Goal: Book appointment/travel/reservation

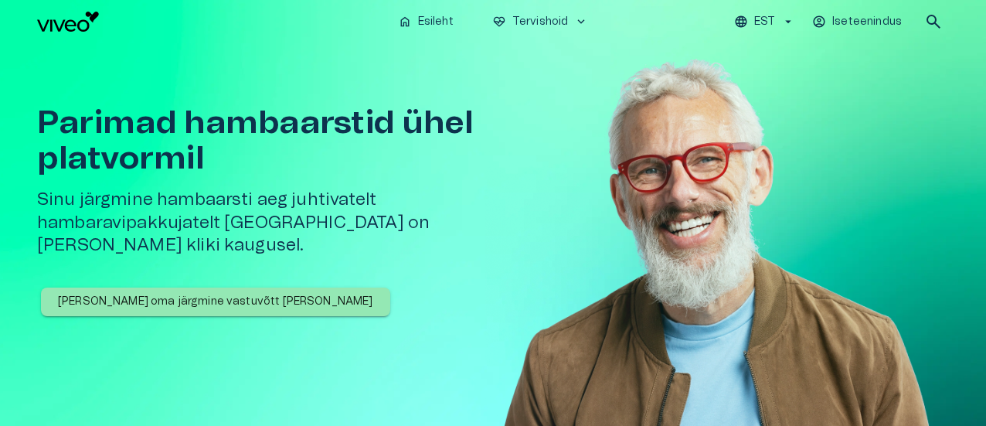
click at [186, 294] on p "[PERSON_NAME] oma järgmine vastuvõtt [PERSON_NAME]" at bounding box center [215, 302] width 315 height 16
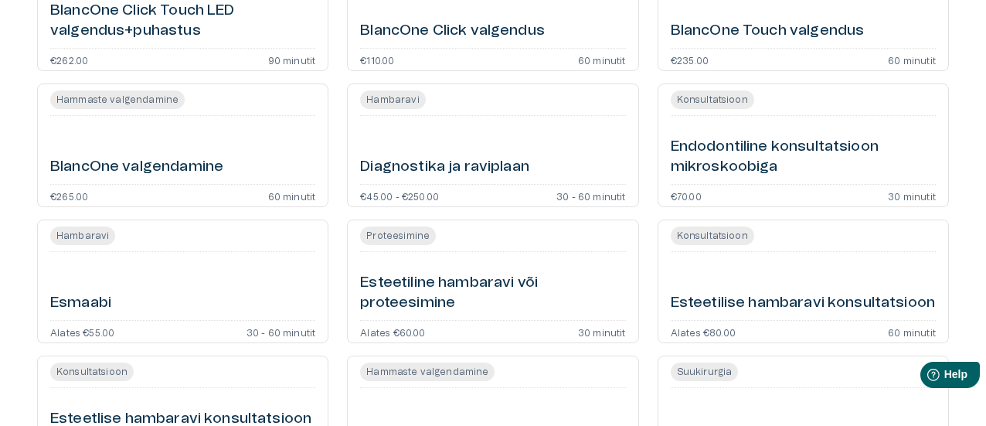
scroll to position [618, 0]
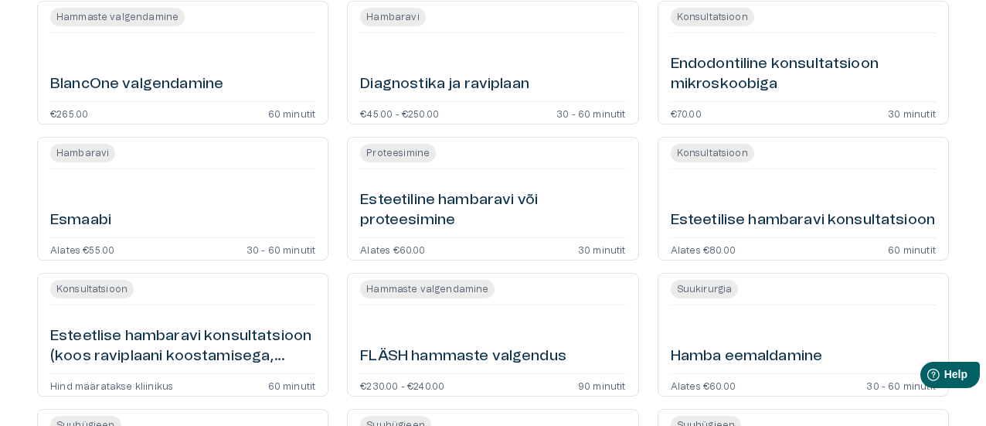
click at [80, 214] on h6 "Esmaabi" at bounding box center [80, 220] width 61 height 21
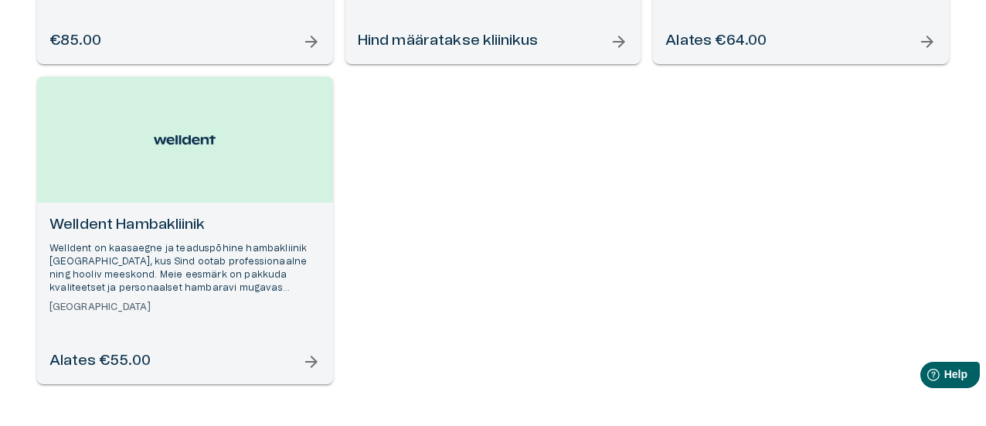
scroll to position [544, 0]
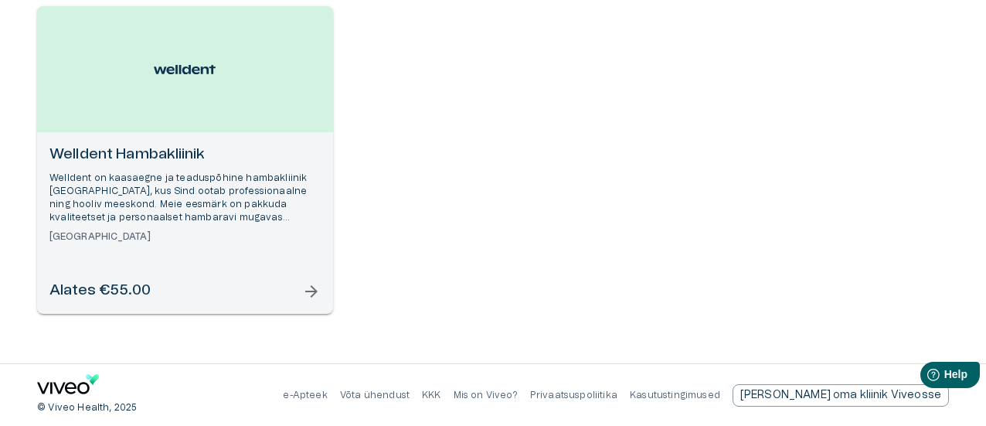
click at [114, 297] on h6 "Alates €55.00" at bounding box center [99, 290] width 101 height 21
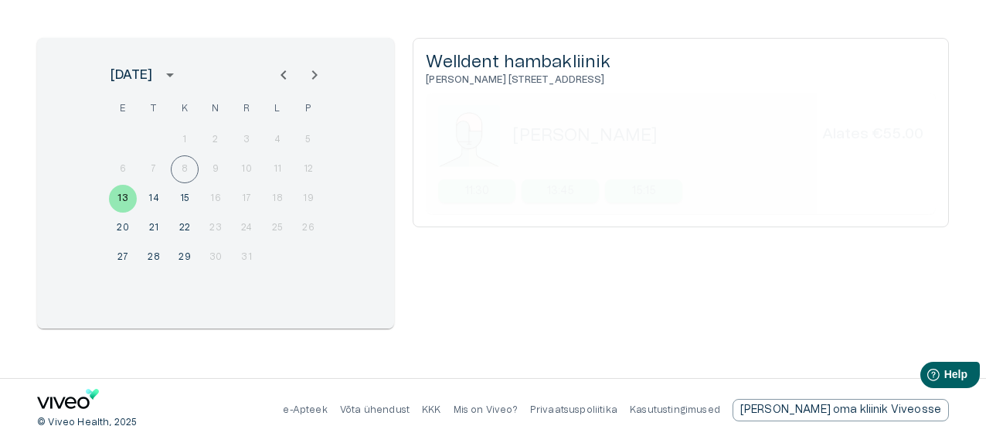
scroll to position [194, 0]
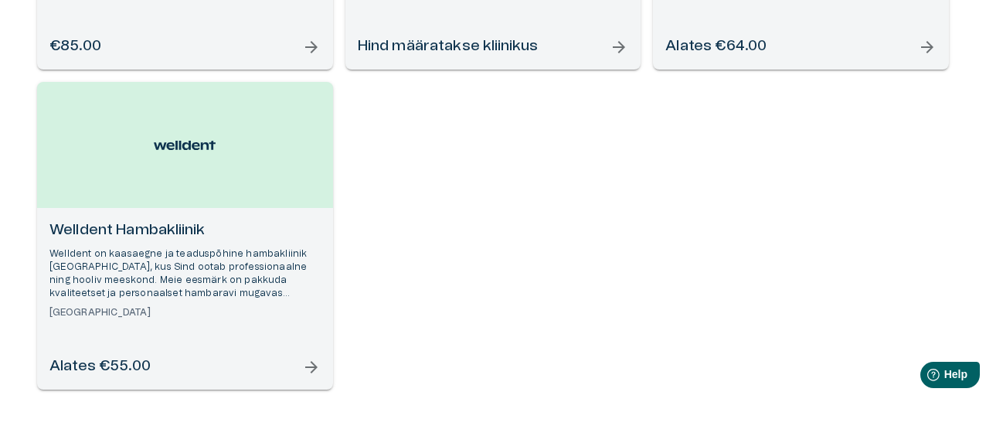
scroll to position [312, 0]
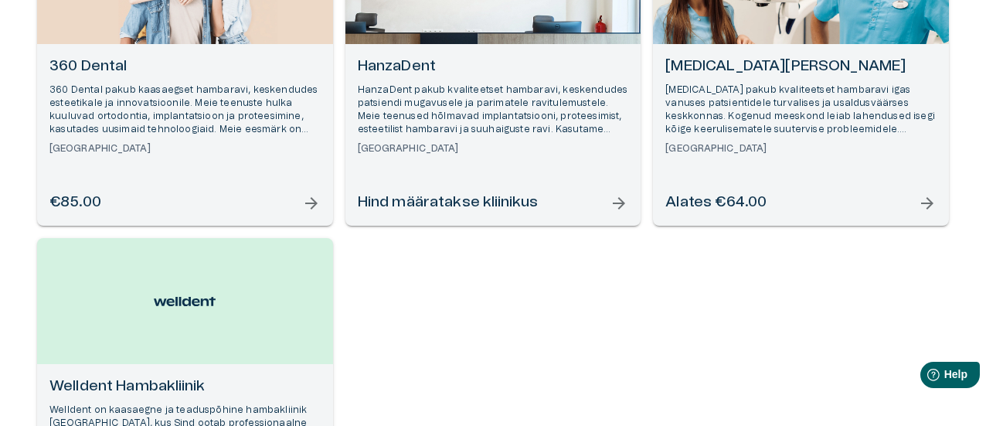
click at [457, 204] on h6 "Hind määratakse kliinikus" at bounding box center [448, 202] width 181 height 21
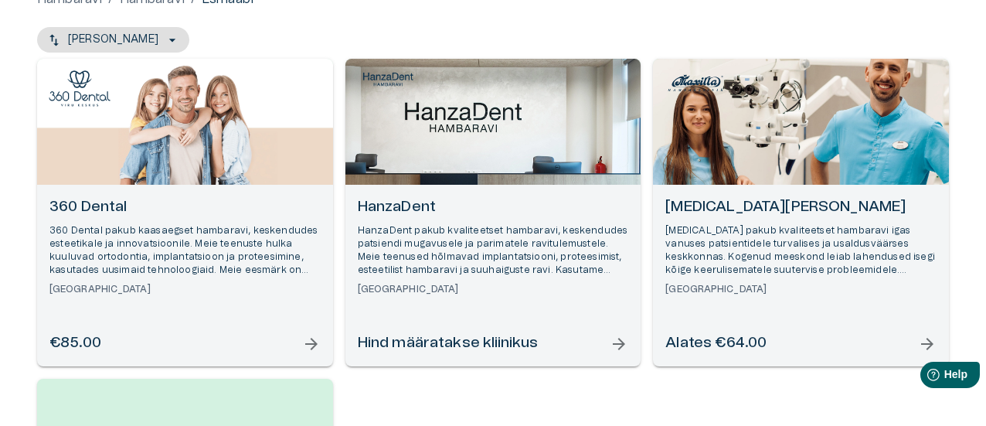
scroll to position [158, 0]
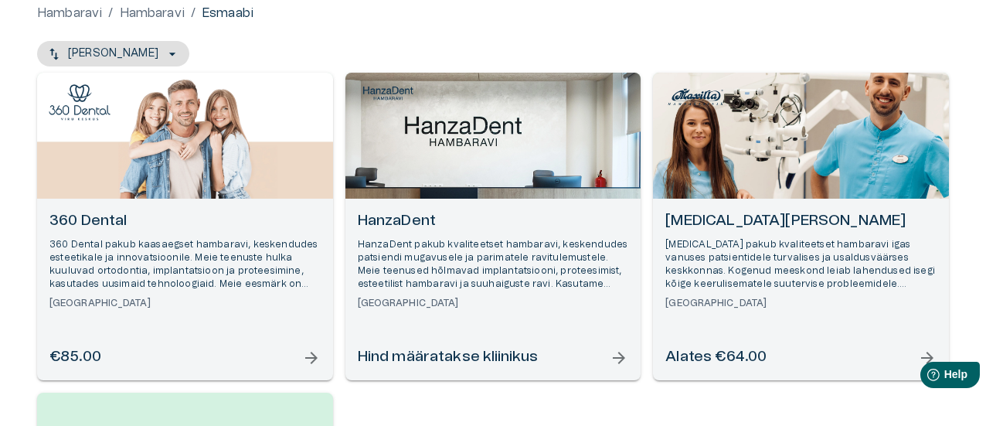
click at [755, 355] on h6 "Alates €64.00" at bounding box center [715, 357] width 101 height 21
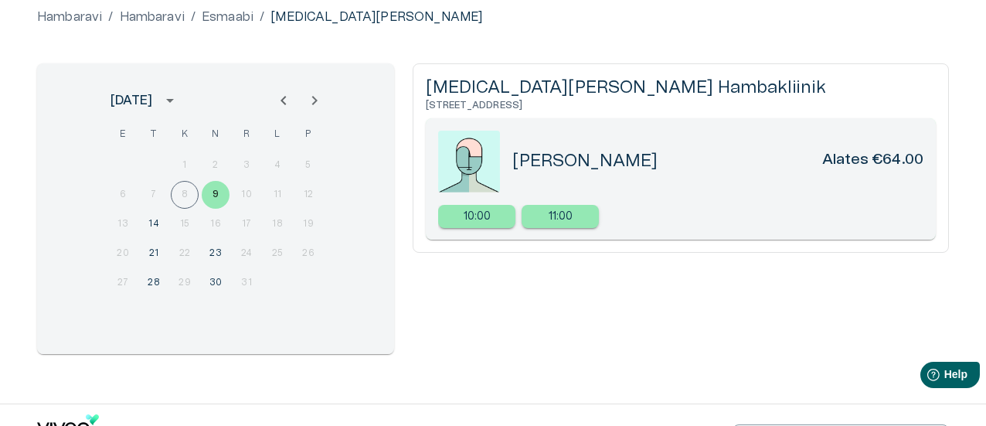
scroll to position [154, 0]
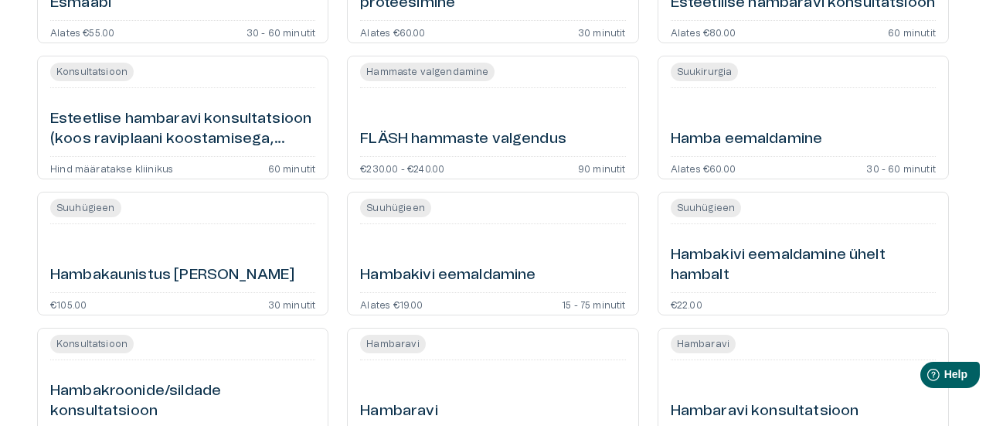
scroll to position [927, 0]
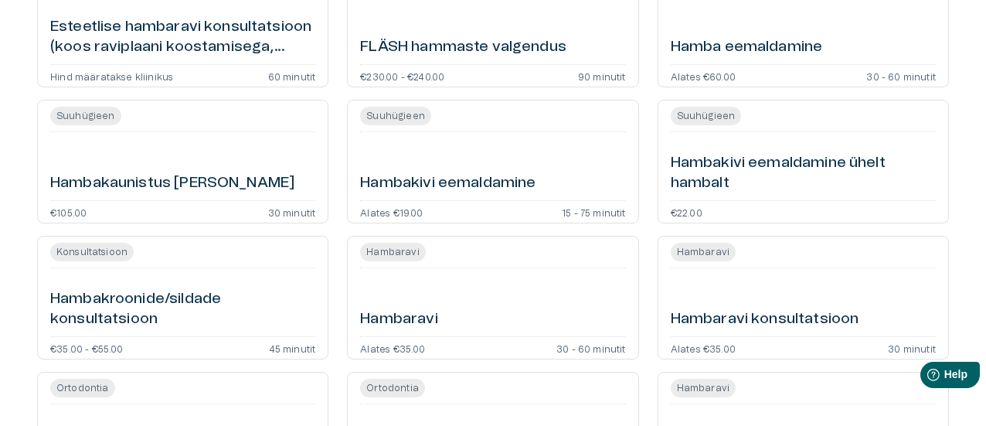
click at [692, 162] on h6 "Hambakivi eemaldamine ühelt hambalt" at bounding box center [802, 173] width 265 height 41
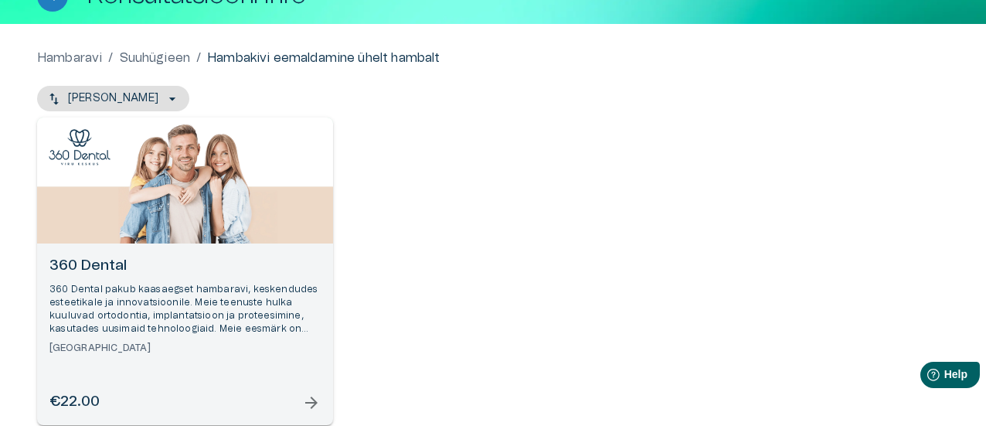
scroll to position [224, 0]
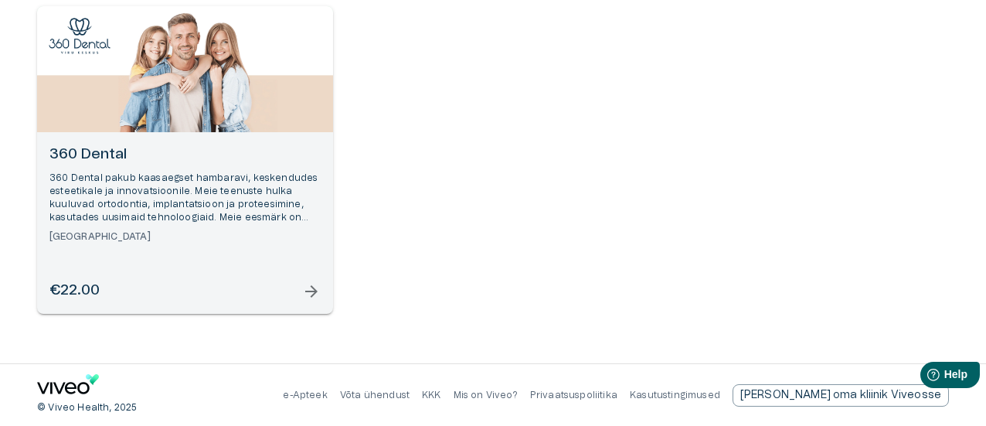
click at [102, 293] on div "€22.00 arrow_forward" at bounding box center [184, 290] width 271 height 21
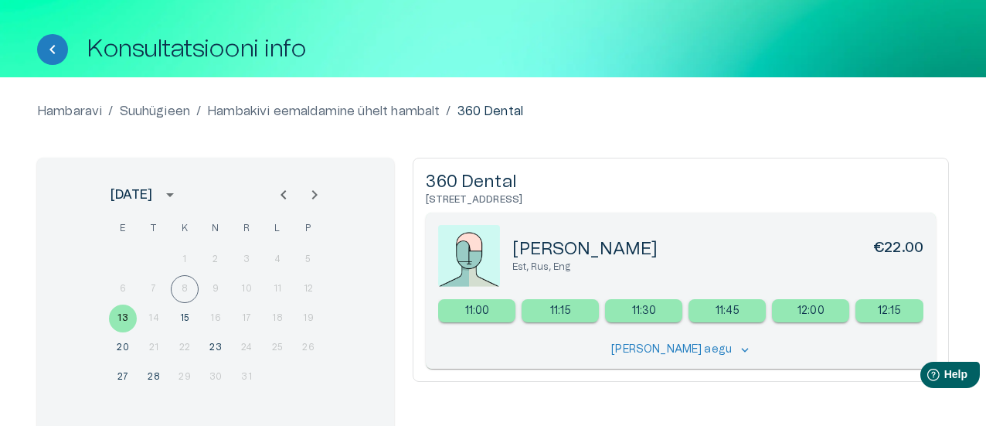
scroll to position [154, 0]
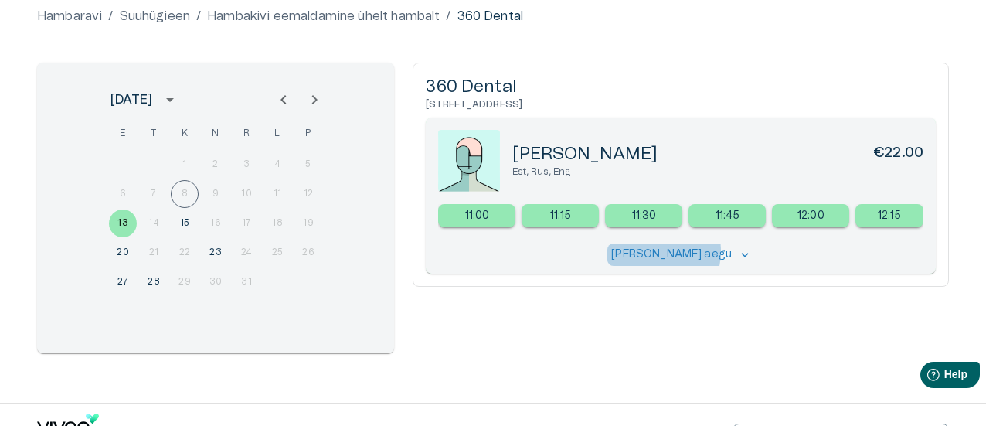
click at [667, 251] on p "[PERSON_NAME] aegu" at bounding box center [671, 254] width 120 height 16
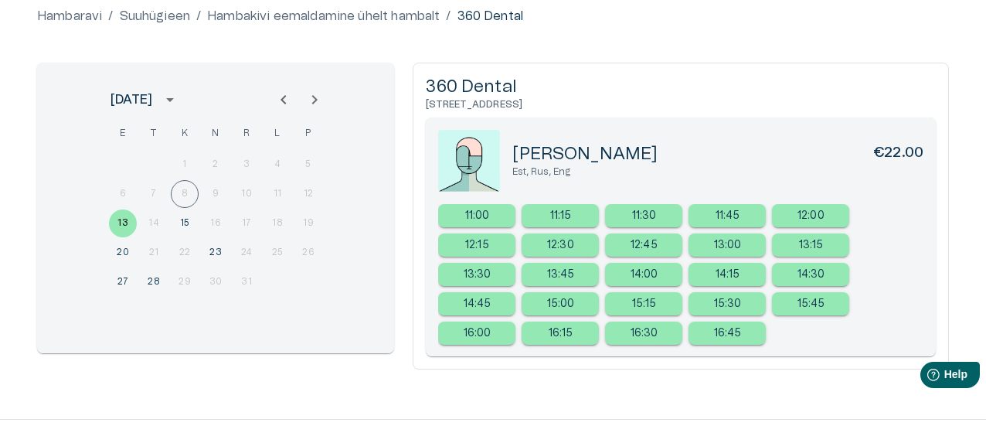
scroll to position [224, 0]
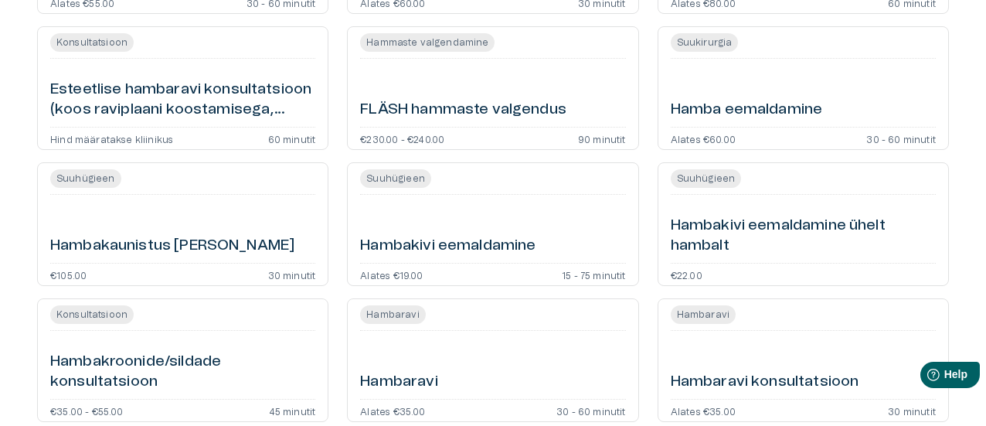
scroll to position [772, 0]
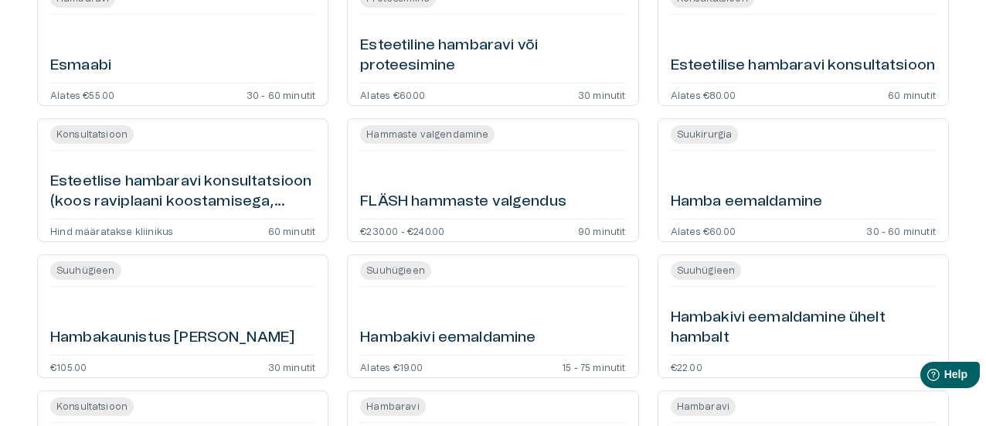
click at [61, 62] on h6 "Esmaabi" at bounding box center [80, 66] width 61 height 21
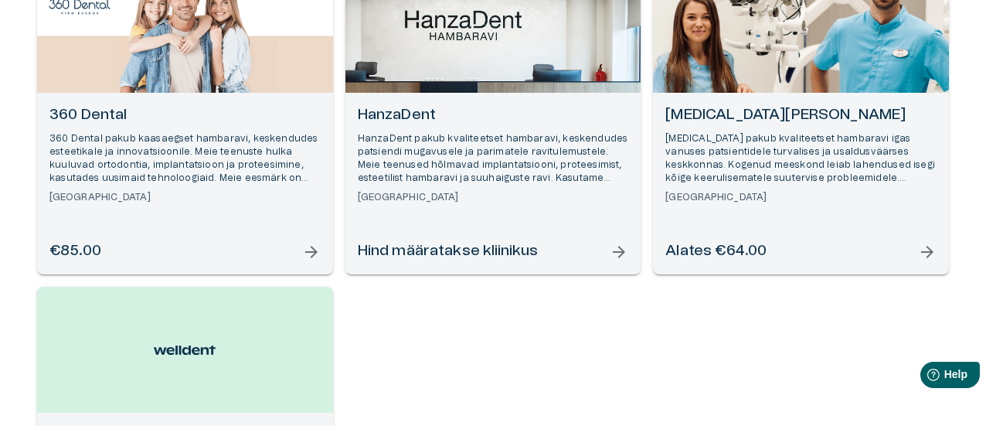
scroll to position [232, 0]
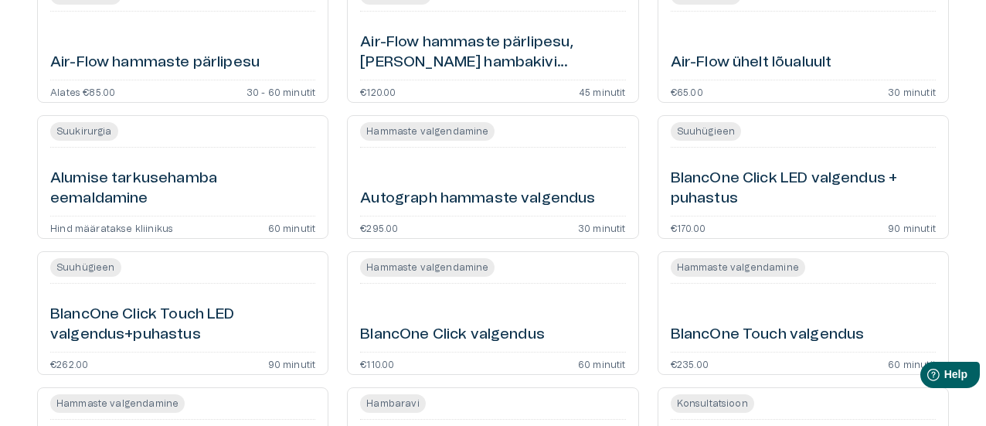
scroll to position [772, 0]
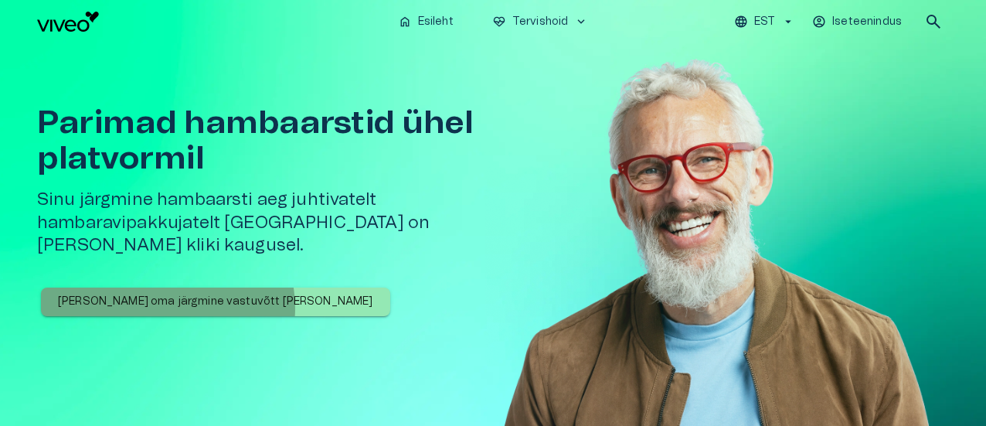
click at [167, 294] on p "[PERSON_NAME] oma järgmine vastuvõtt [PERSON_NAME]" at bounding box center [215, 302] width 315 height 16
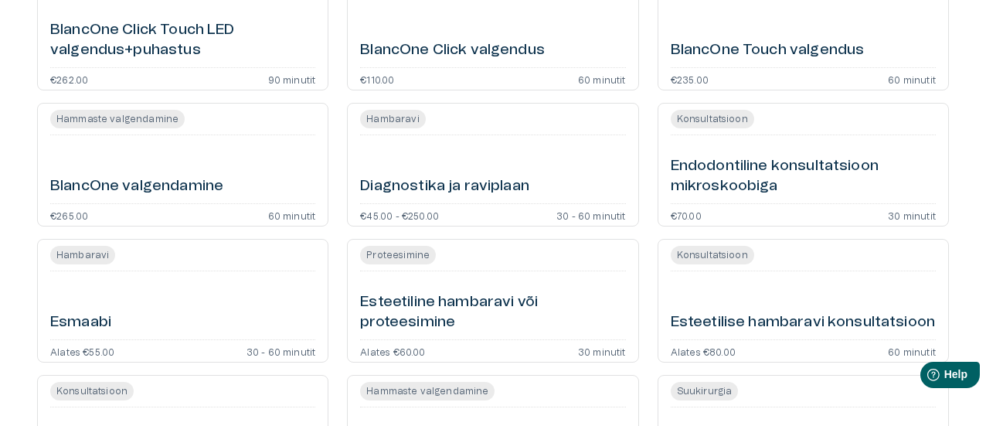
scroll to position [541, 0]
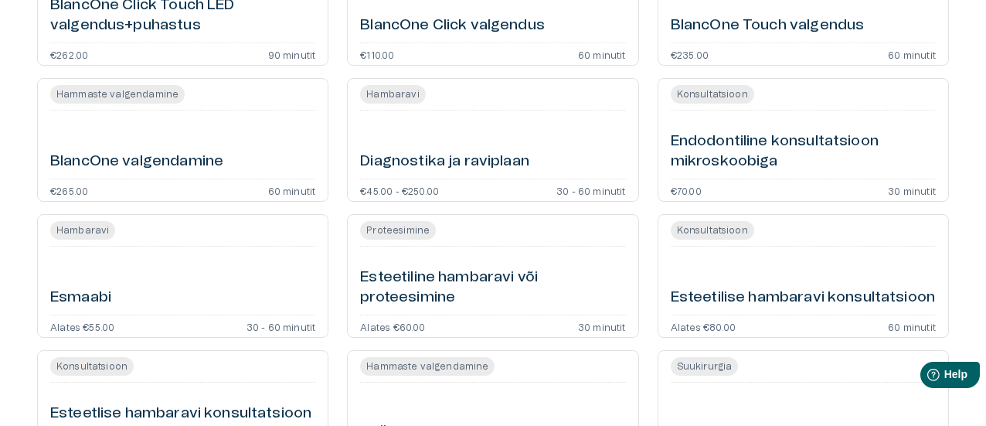
click at [66, 297] on h6 "Esmaabi" at bounding box center [80, 297] width 61 height 21
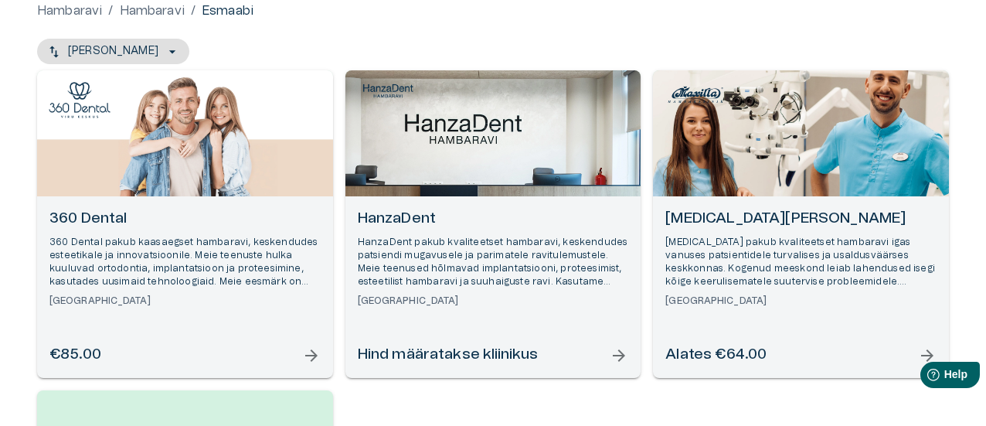
scroll to position [154, 0]
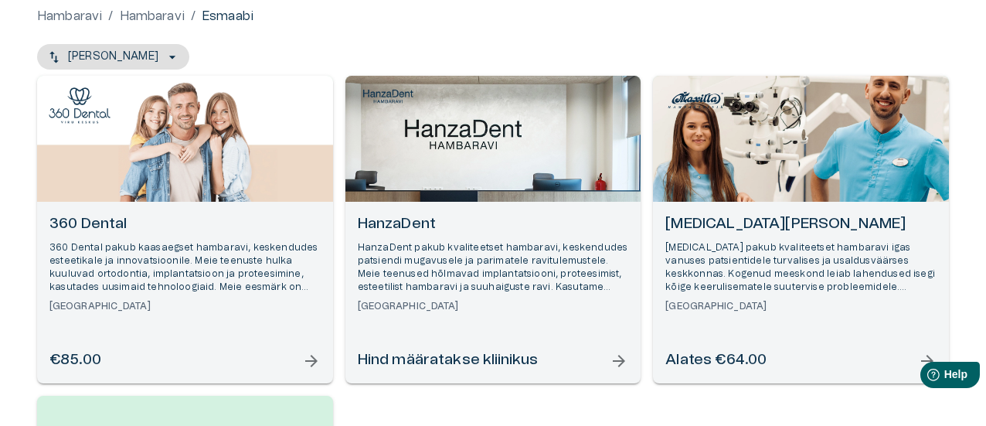
click at [149, 237] on div "360 Dental 360 Dental pakub kaasaegset hambaravi, keskendudes esteetikale ja in…" at bounding box center [184, 263] width 271 height 99
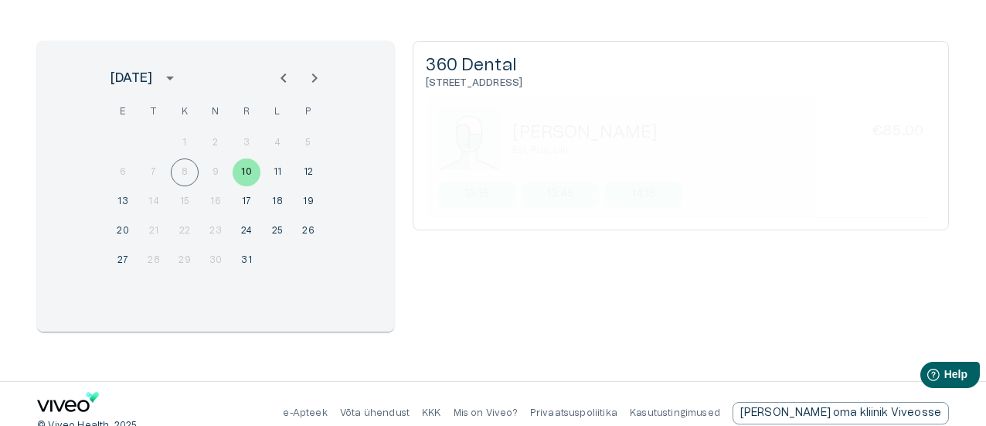
scroll to position [194, 0]
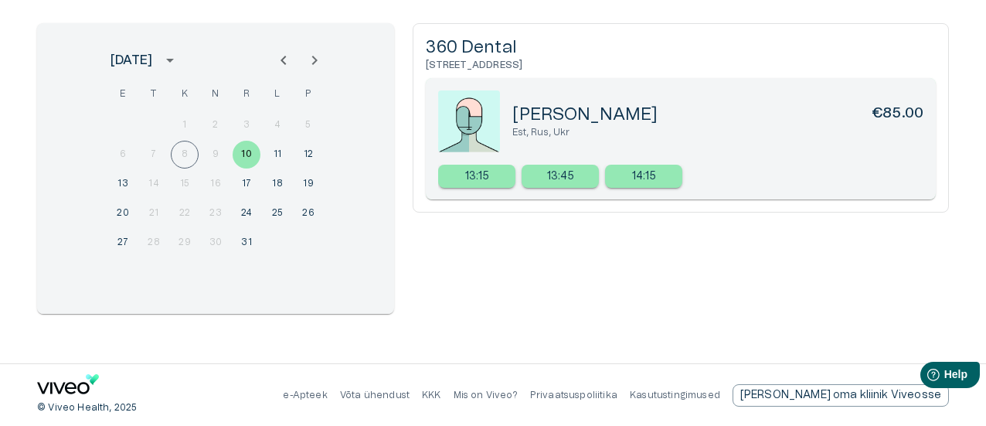
scroll to position [154, 0]
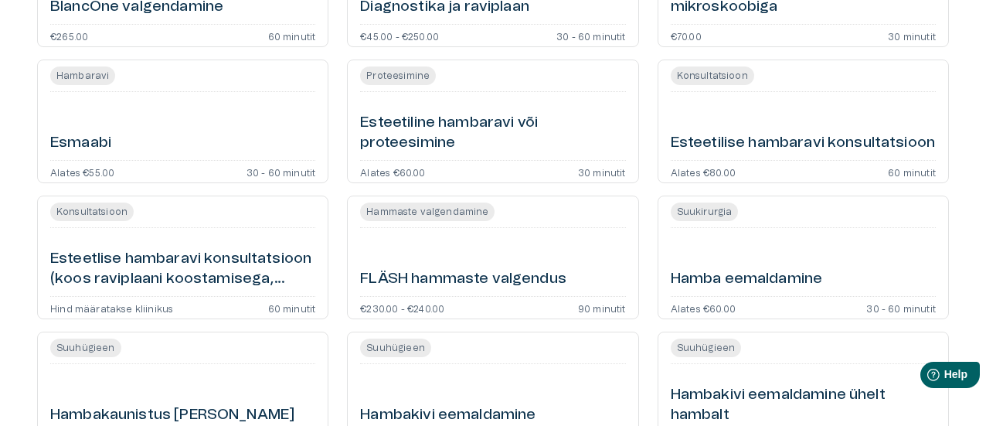
scroll to position [772, 0]
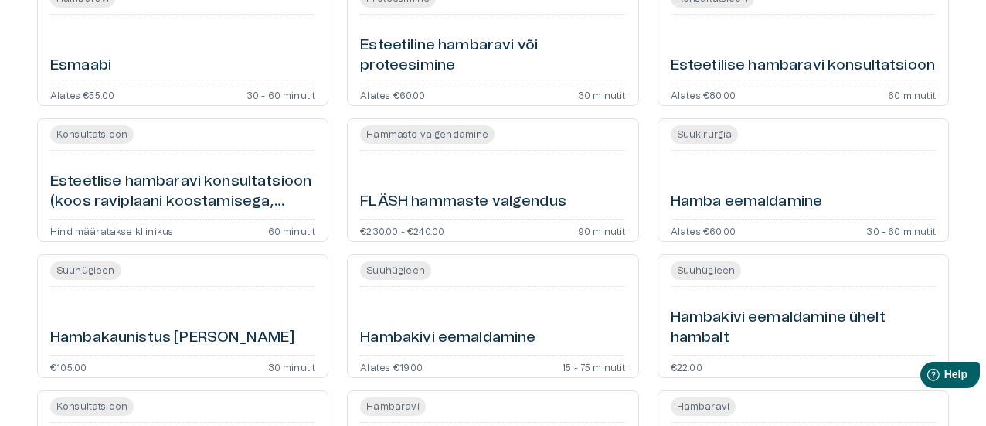
click at [779, 324] on h6 "Hambakivi eemaldamine ühelt hambalt" at bounding box center [802, 327] width 265 height 41
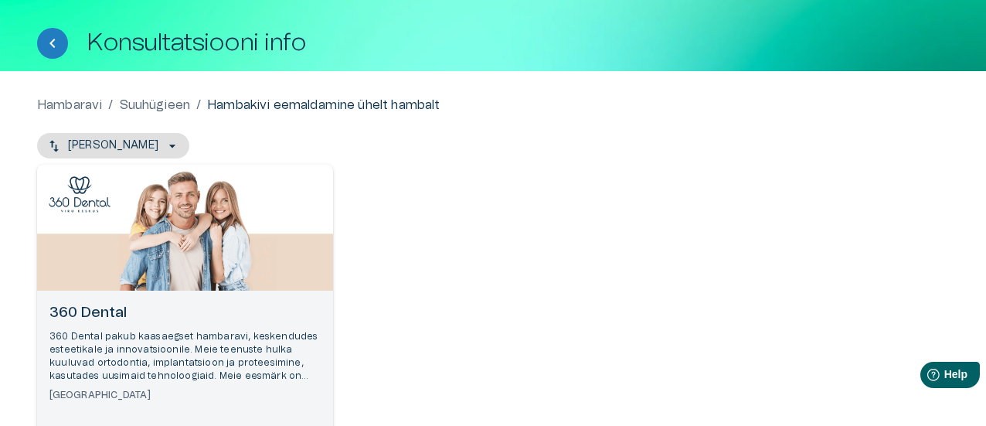
scroll to position [154, 0]
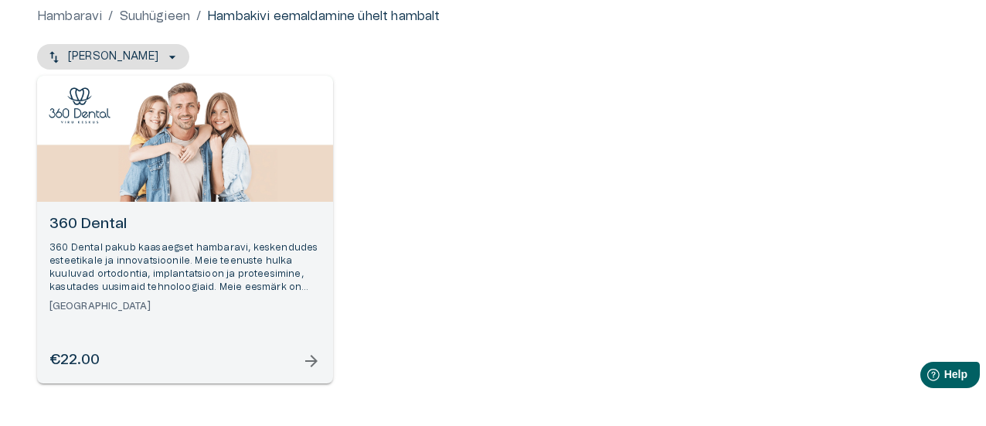
click at [207, 264] on p "360 Dental pakub kaasaegset hambaravi, keskendudes esteetikale ja innovatsiooni…" at bounding box center [184, 267] width 271 height 53
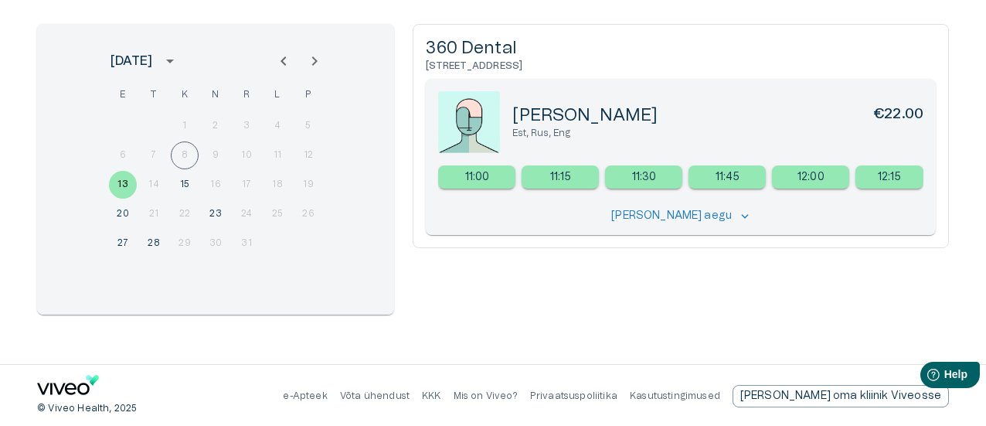
scroll to position [194, 0]
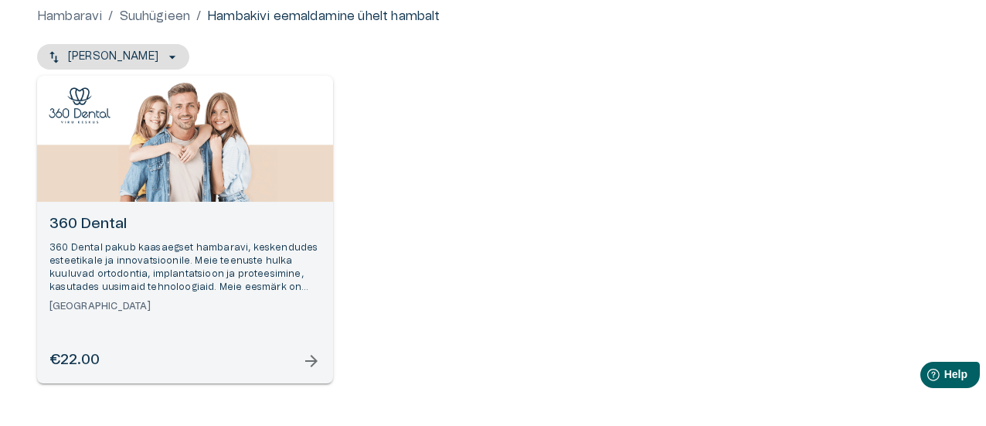
scroll to position [772, 0]
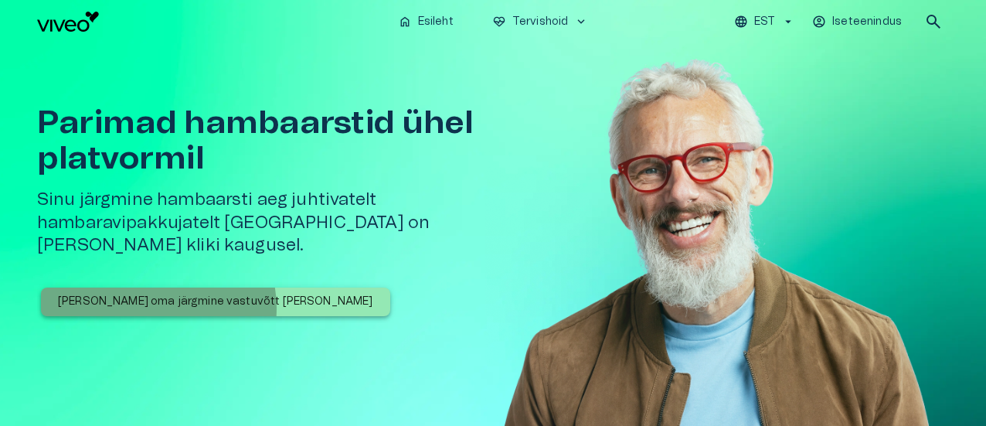
click at [154, 294] on p "[PERSON_NAME] oma järgmine vastuvõtt [PERSON_NAME]" at bounding box center [215, 302] width 315 height 16
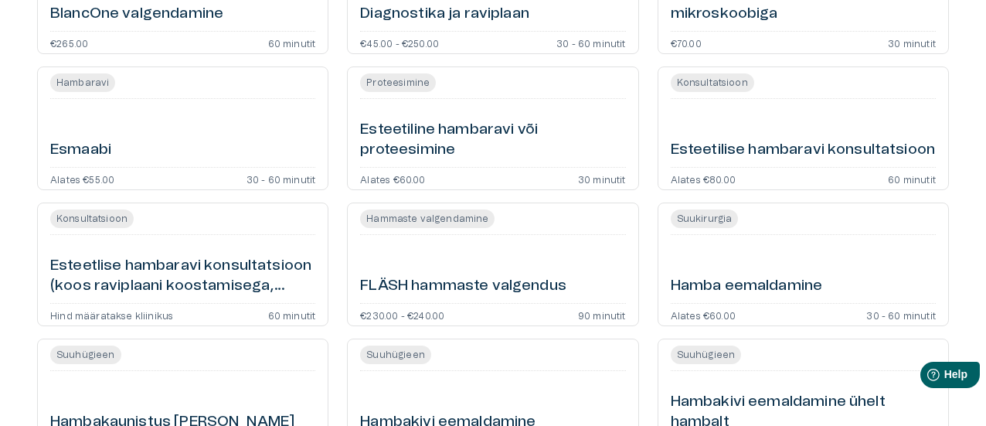
scroll to position [695, 0]
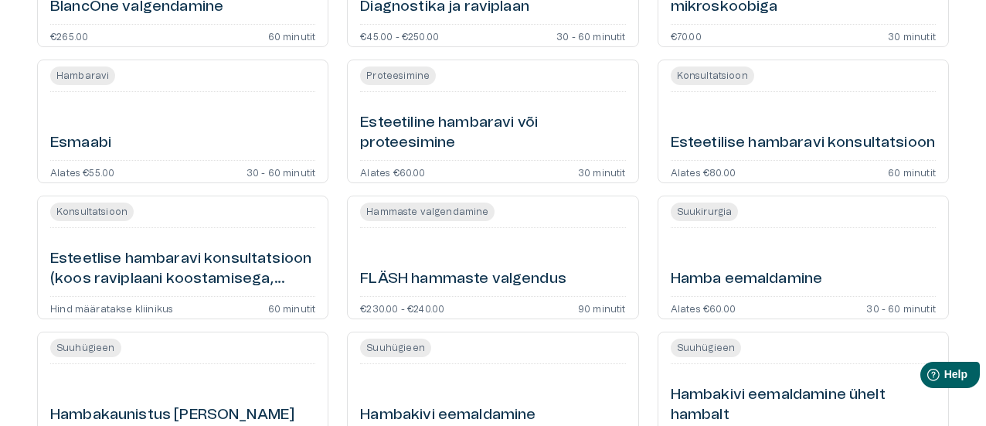
click at [70, 141] on h6 "Esmaabi" at bounding box center [80, 143] width 61 height 21
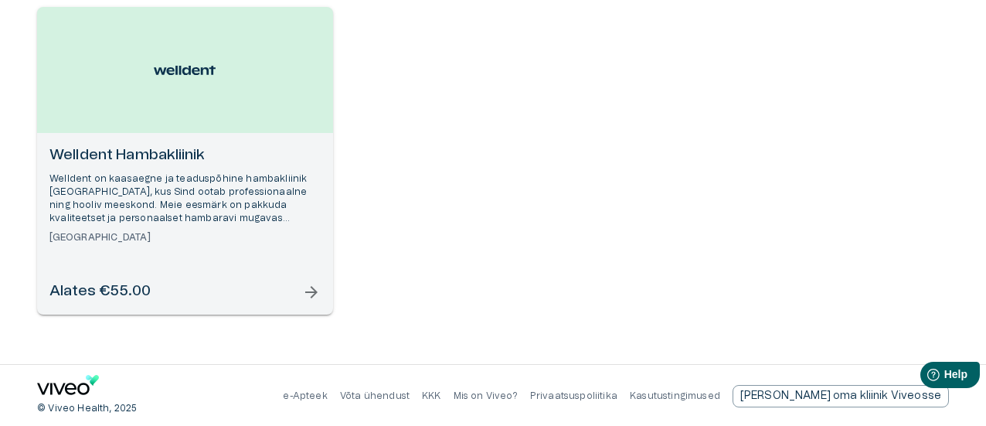
scroll to position [544, 0]
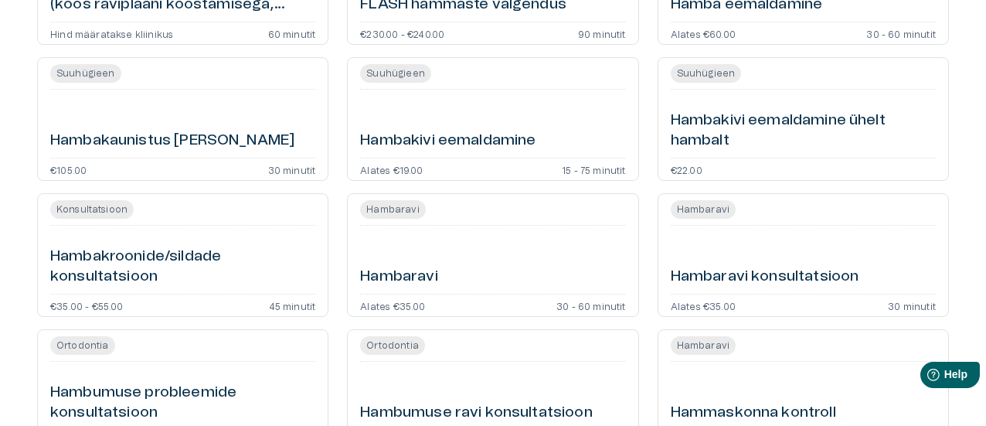
scroll to position [1004, 0]
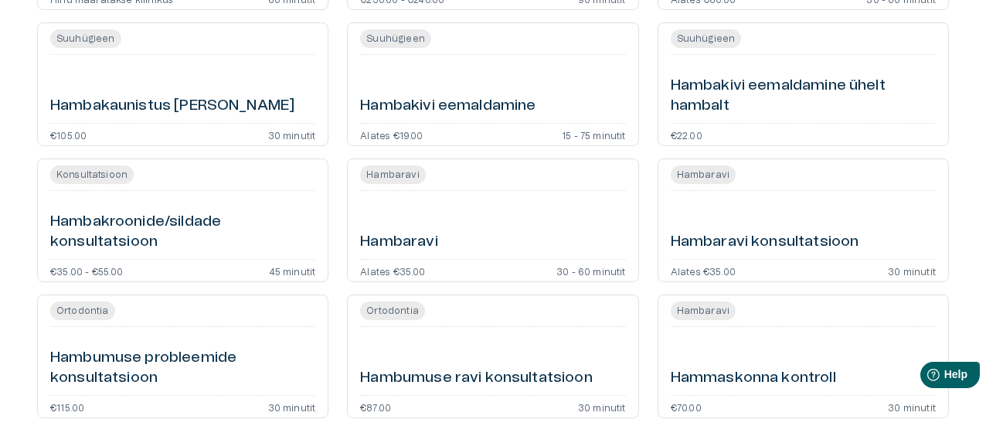
click at [717, 93] on h6 "Hambakivi eemaldamine ühelt hambalt" at bounding box center [802, 96] width 265 height 41
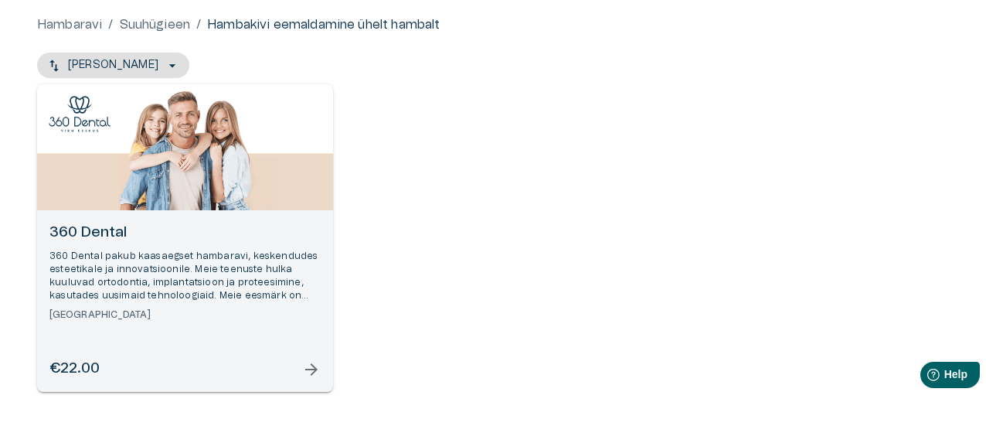
scroll to position [224, 0]
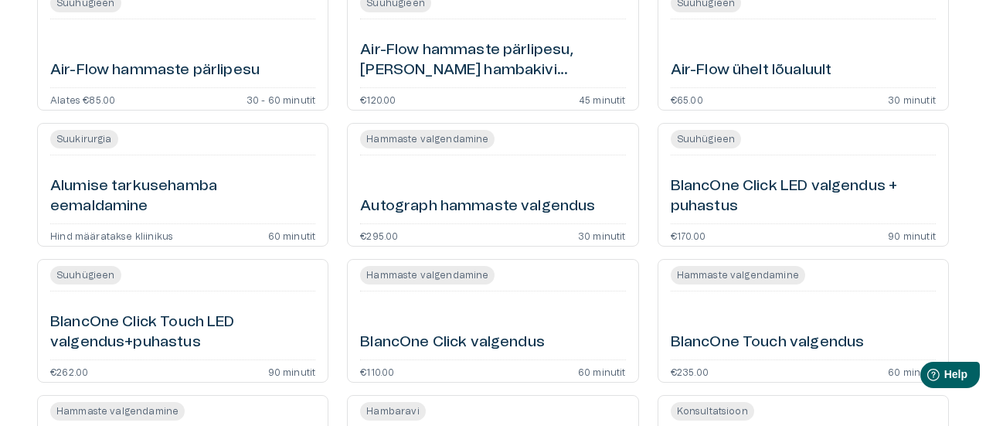
scroll to position [1004, 0]
